Goal: Task Accomplishment & Management: Complete application form

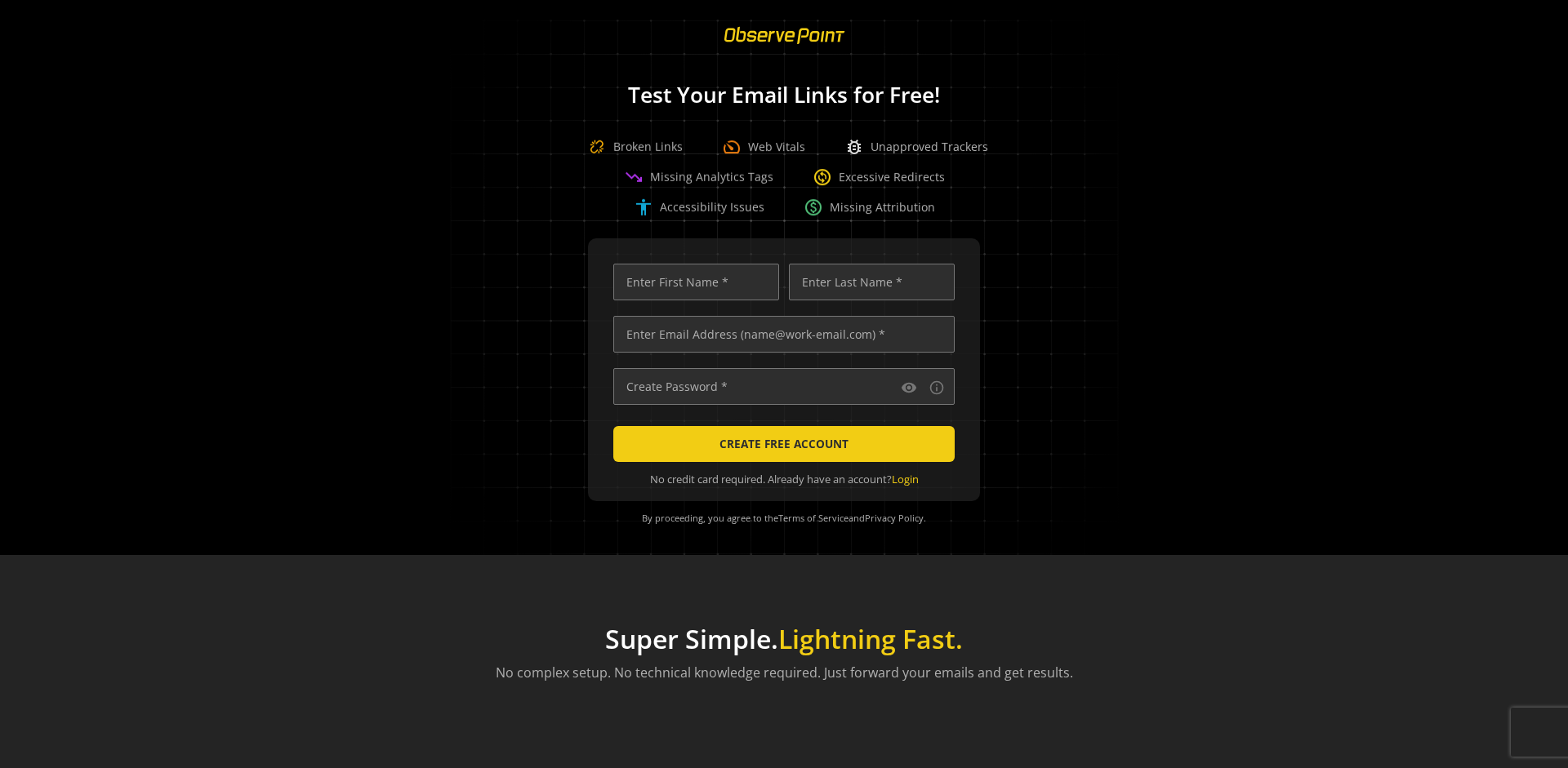
scroll to position [0, 5284]
click at [780, 334] on input "text" at bounding box center [784, 334] width 341 height 37
type input "[EMAIL_ADDRESS][DOMAIN_NAME]"
click at [692, 281] on input "text" at bounding box center [696, 282] width 166 height 37
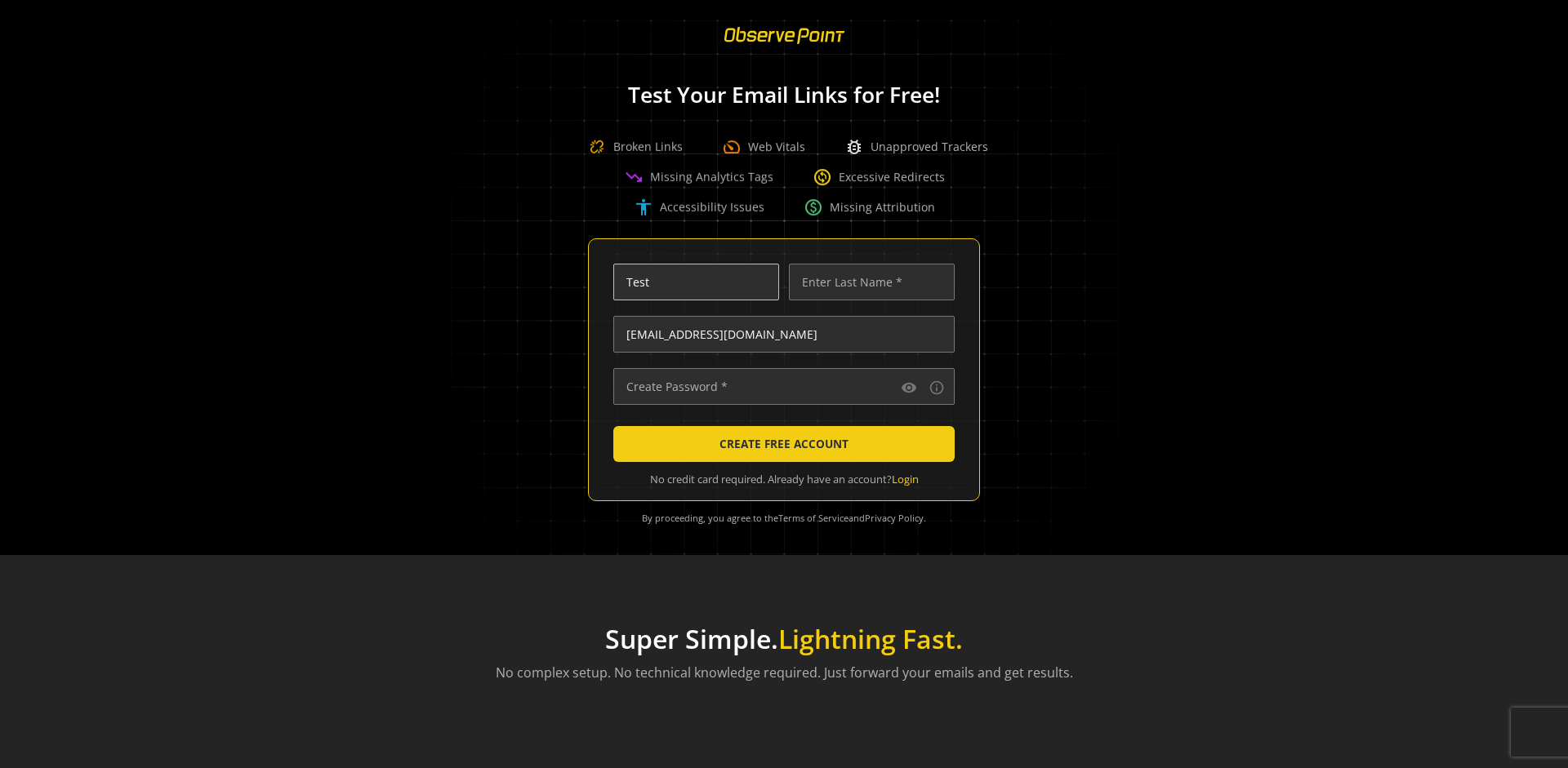
type input "Test"
click at [868, 281] on input "text" at bounding box center [871, 282] width 166 height 37
type input "Test"
click at [780, 386] on input "text" at bounding box center [784, 387] width 341 height 37
type input "••••••••••••••"
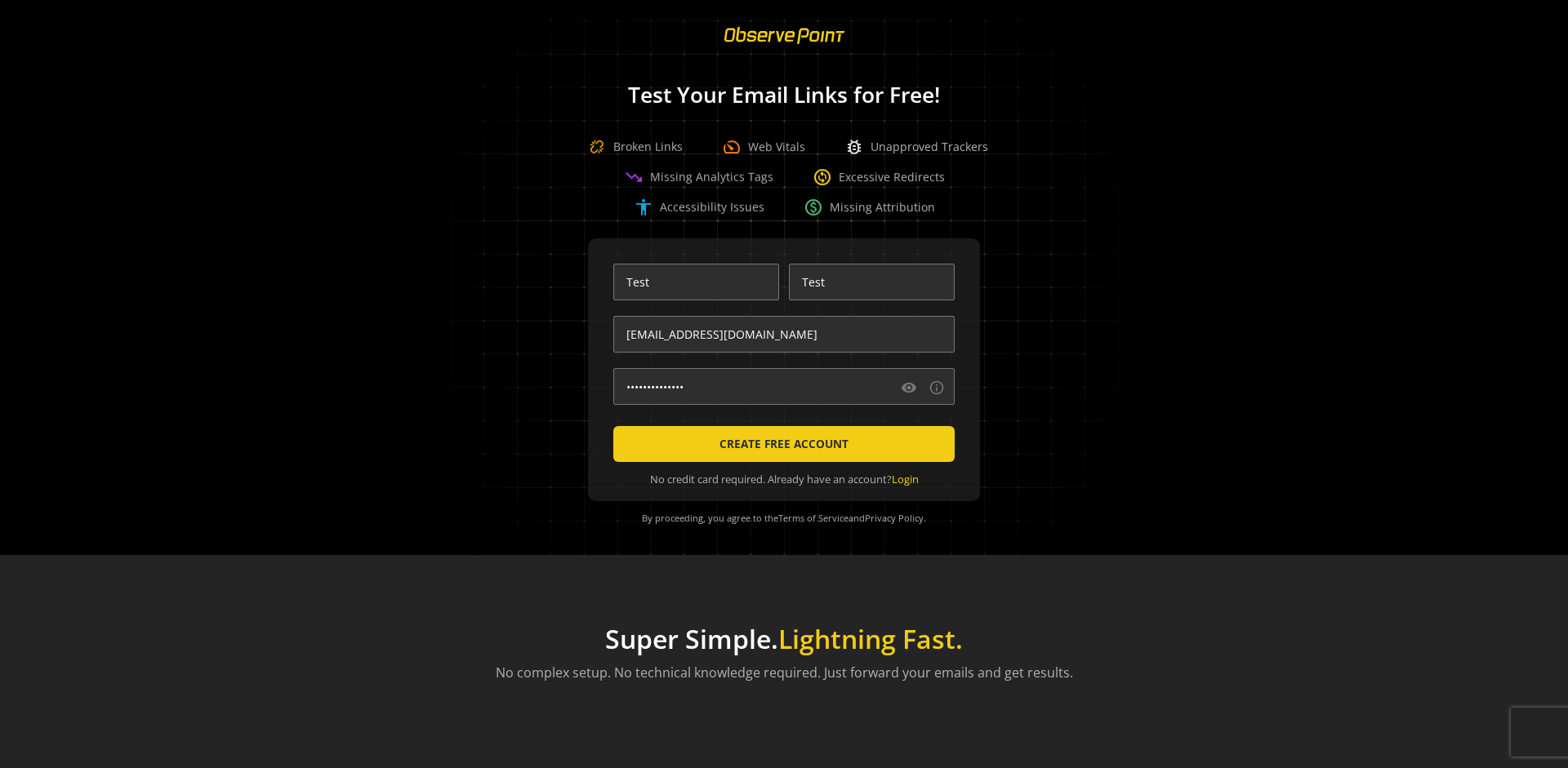
click at [780, 444] on span "CREATE FREE ACCOUNT" at bounding box center [784, 444] width 129 height 29
